Goal: Task Accomplishment & Management: Use online tool/utility

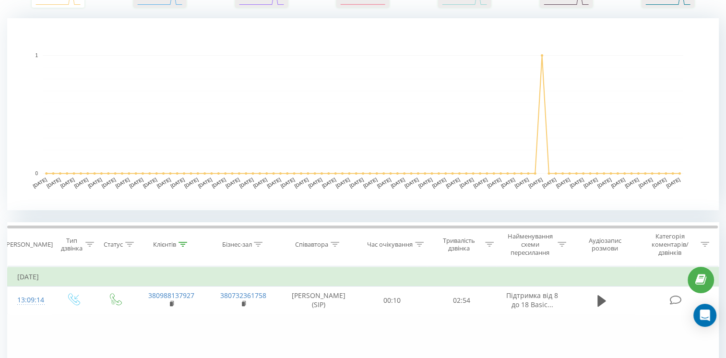
scroll to position [240, 0]
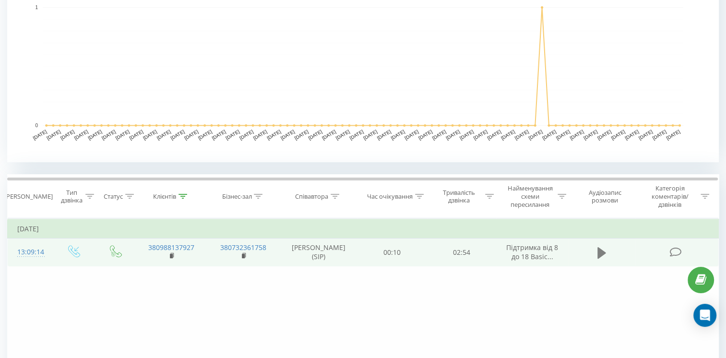
click at [596, 254] on button at bounding box center [602, 253] width 14 height 14
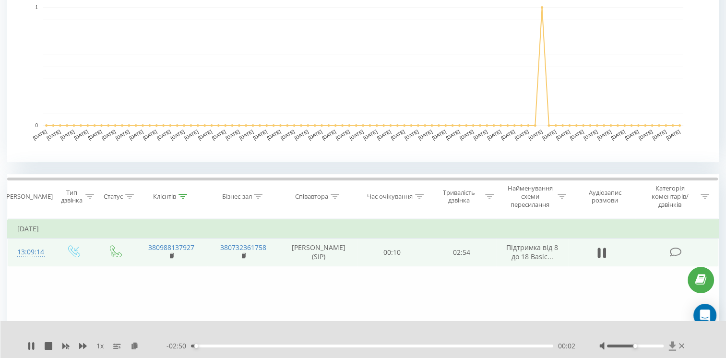
click at [673, 347] on icon at bounding box center [672, 345] width 7 height 9
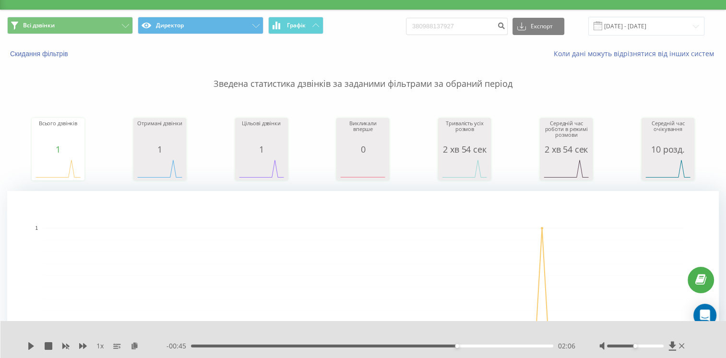
scroll to position [0, 0]
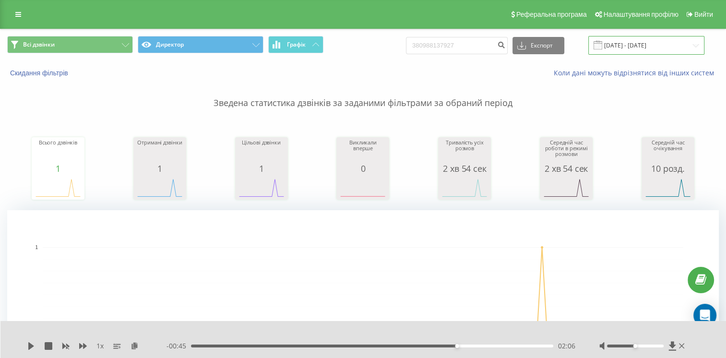
click at [641, 47] on input "19.05.2025 - 19.08.2025" at bounding box center [646, 45] width 116 height 19
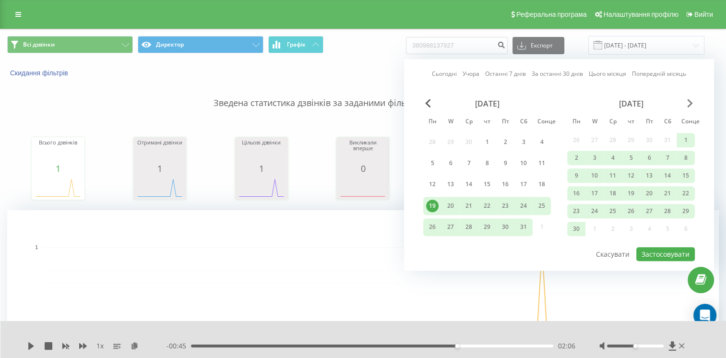
click at [690, 103] on span "Наступний місяць" at bounding box center [690, 103] width 6 height 9
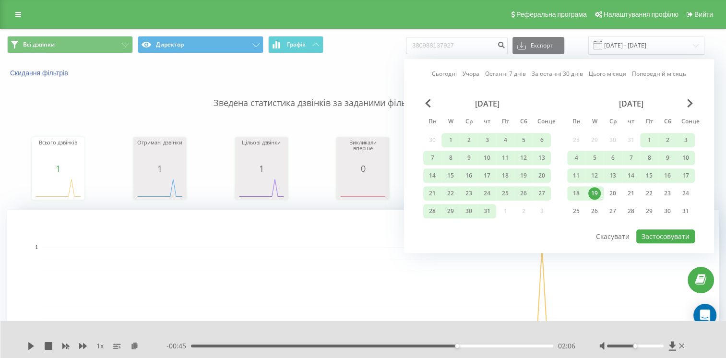
click at [597, 195] on div "19" at bounding box center [594, 193] width 12 height 12
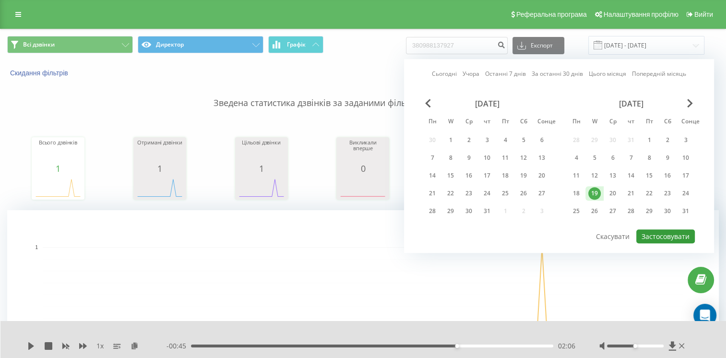
click at [653, 237] on button "Застосовувати" at bounding box center [665, 236] width 59 height 14
type input "[DATE] - [DATE]"
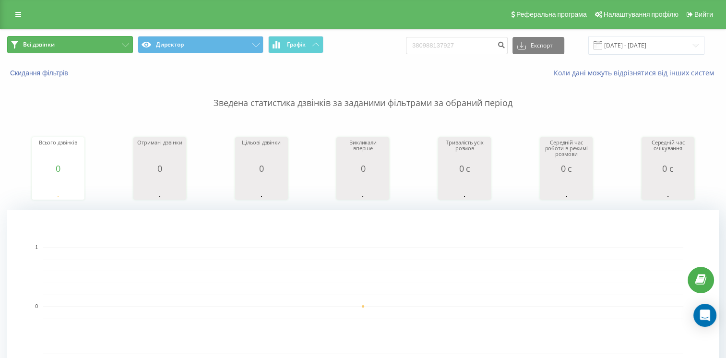
click at [69, 44] on button "Всі дзвінки" at bounding box center [70, 44] width 126 height 17
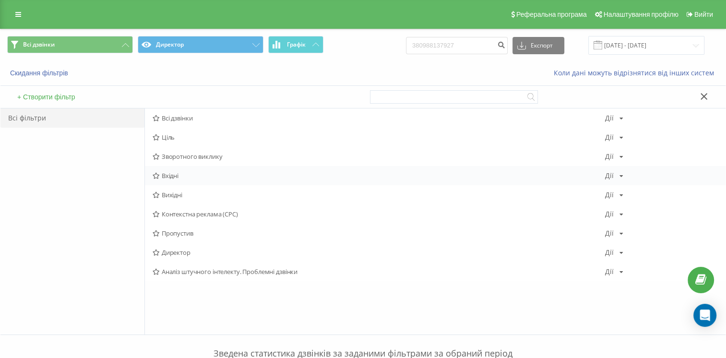
click at [180, 177] on span "Вхідні" at bounding box center [379, 175] width 452 height 7
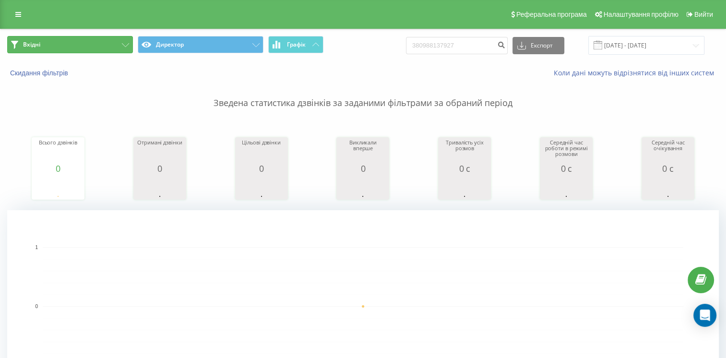
click at [86, 47] on button "Вхідні" at bounding box center [70, 44] width 126 height 17
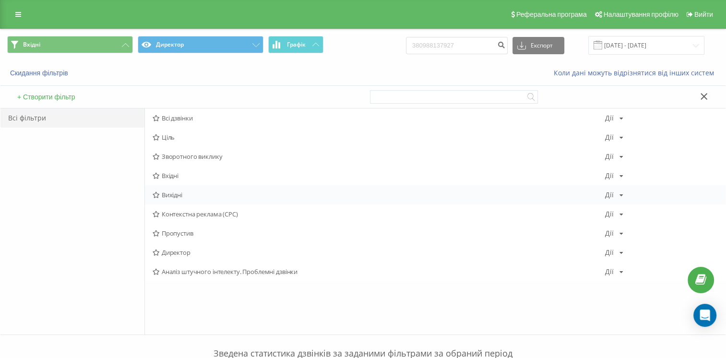
click at [180, 199] on div "Вихідні Дії Редактировать Копировать Удалить По умолчанию Поделиться" at bounding box center [435, 194] width 581 height 19
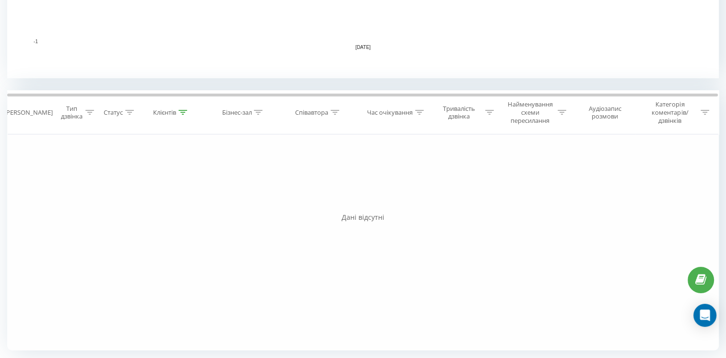
scroll to position [36, 0]
